Goal: Transaction & Acquisition: Purchase product/service

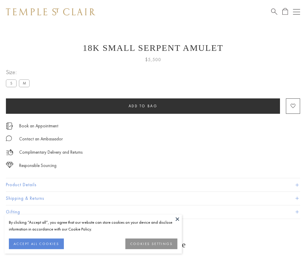
click at [143, 106] on span "Add to bag" at bounding box center [142, 105] width 29 height 5
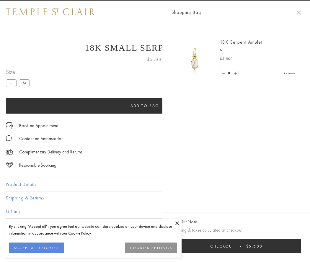
click at [240, 246] on button "Checkout $5,500" at bounding box center [236, 246] width 130 height 14
